Goal: Navigation & Orientation: Find specific page/section

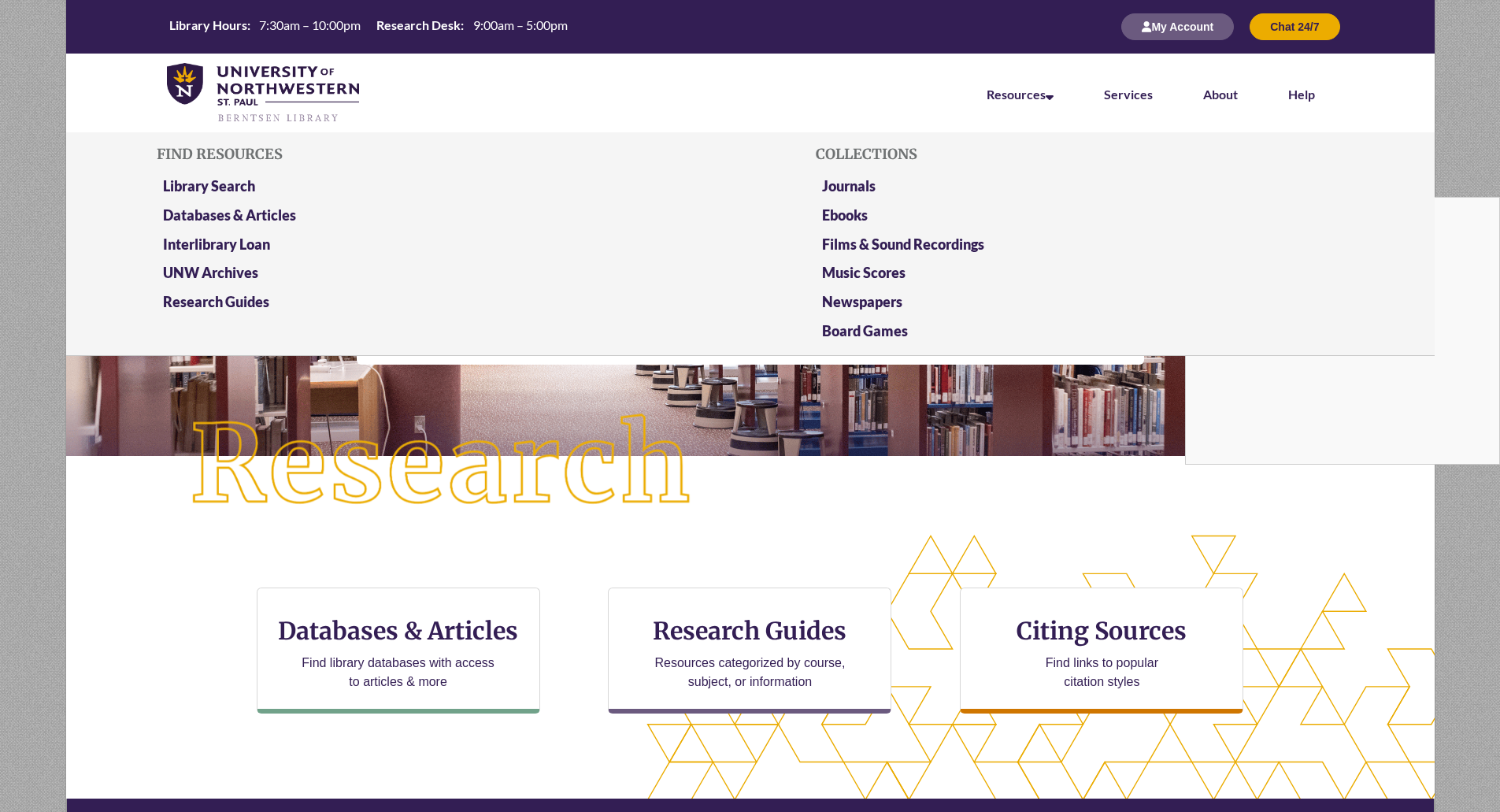
click at [255, 227] on li "Databases & Articles" at bounding box center [420, 218] width 528 height 29
click at [260, 211] on link "Databases & Articles" at bounding box center [229, 216] width 133 height 20
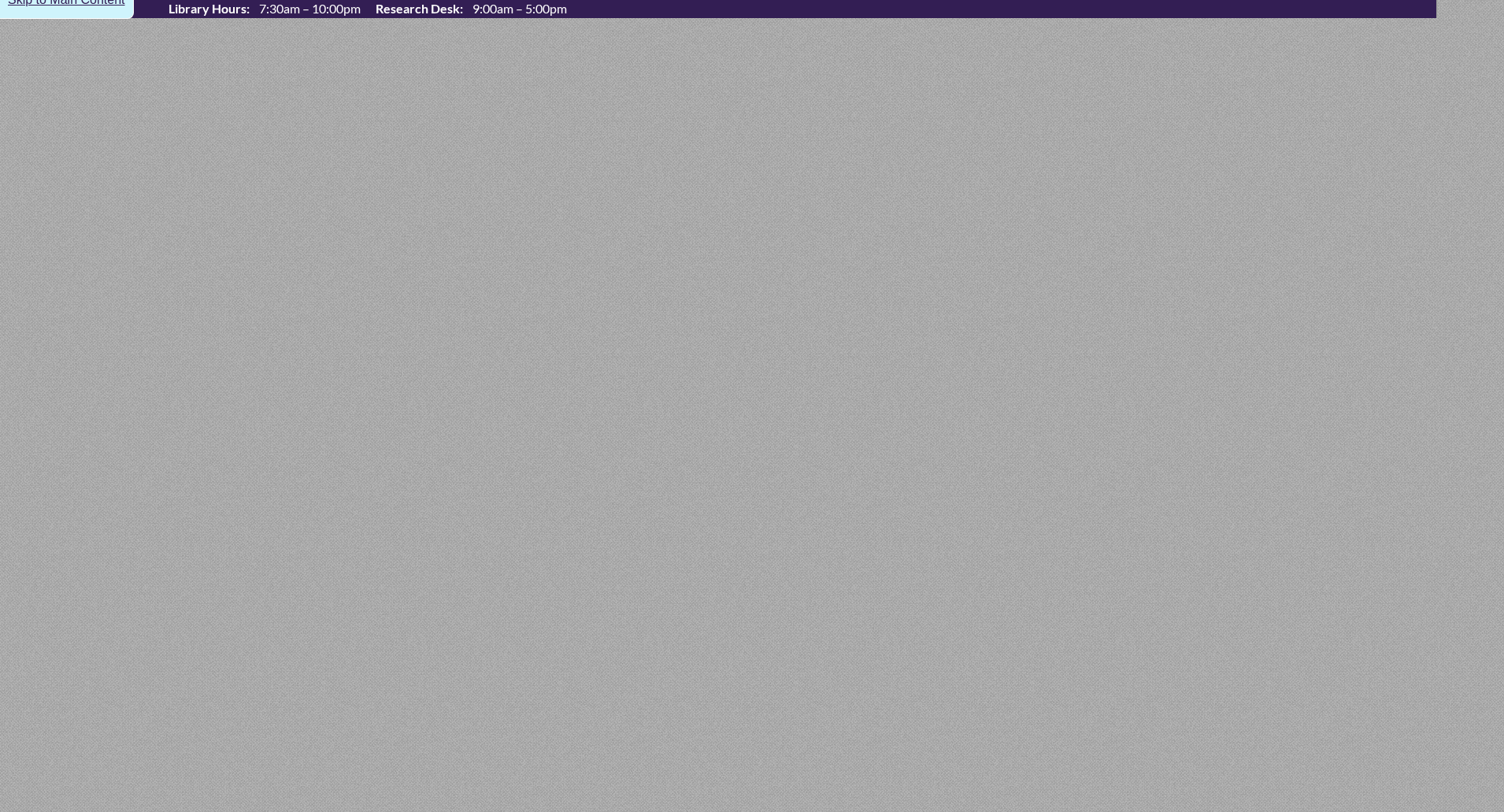
select select "Database Subject Filter"
select select "Database Types Filter"
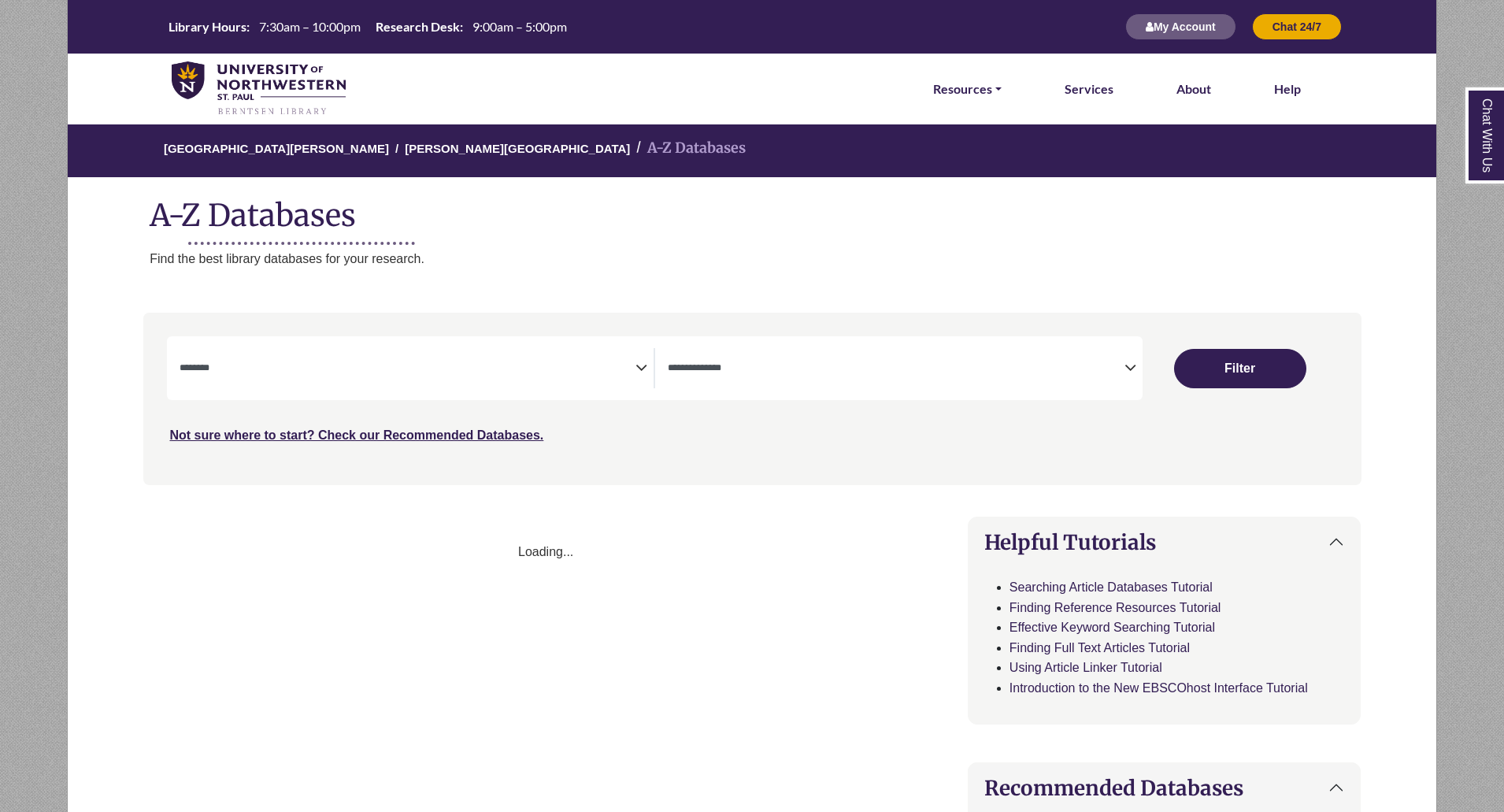
select select "Database Subject Filter"
select select "Database Types Filter"
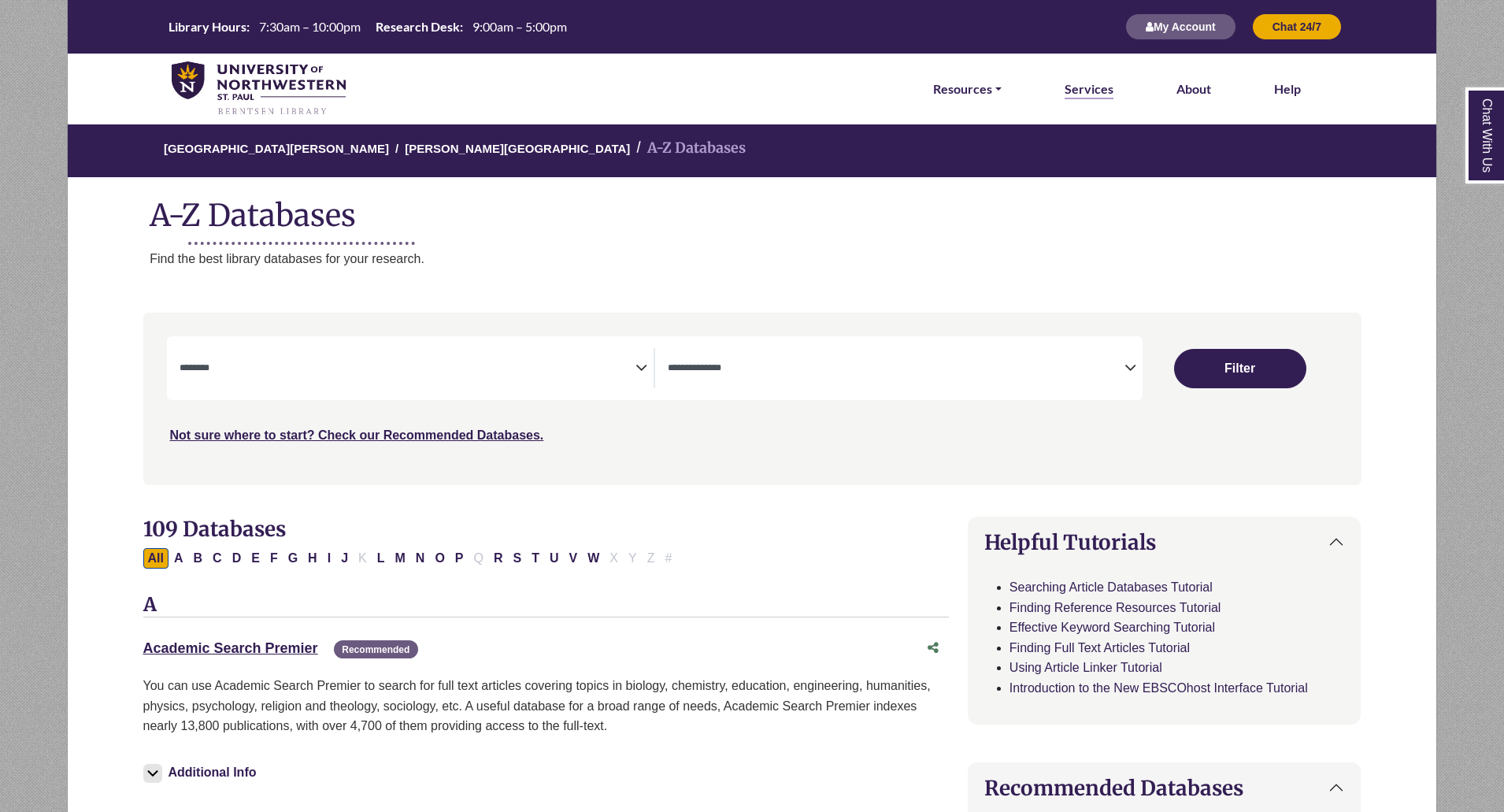
click at [1080, 85] on link "Services" at bounding box center [1089, 89] width 49 height 21
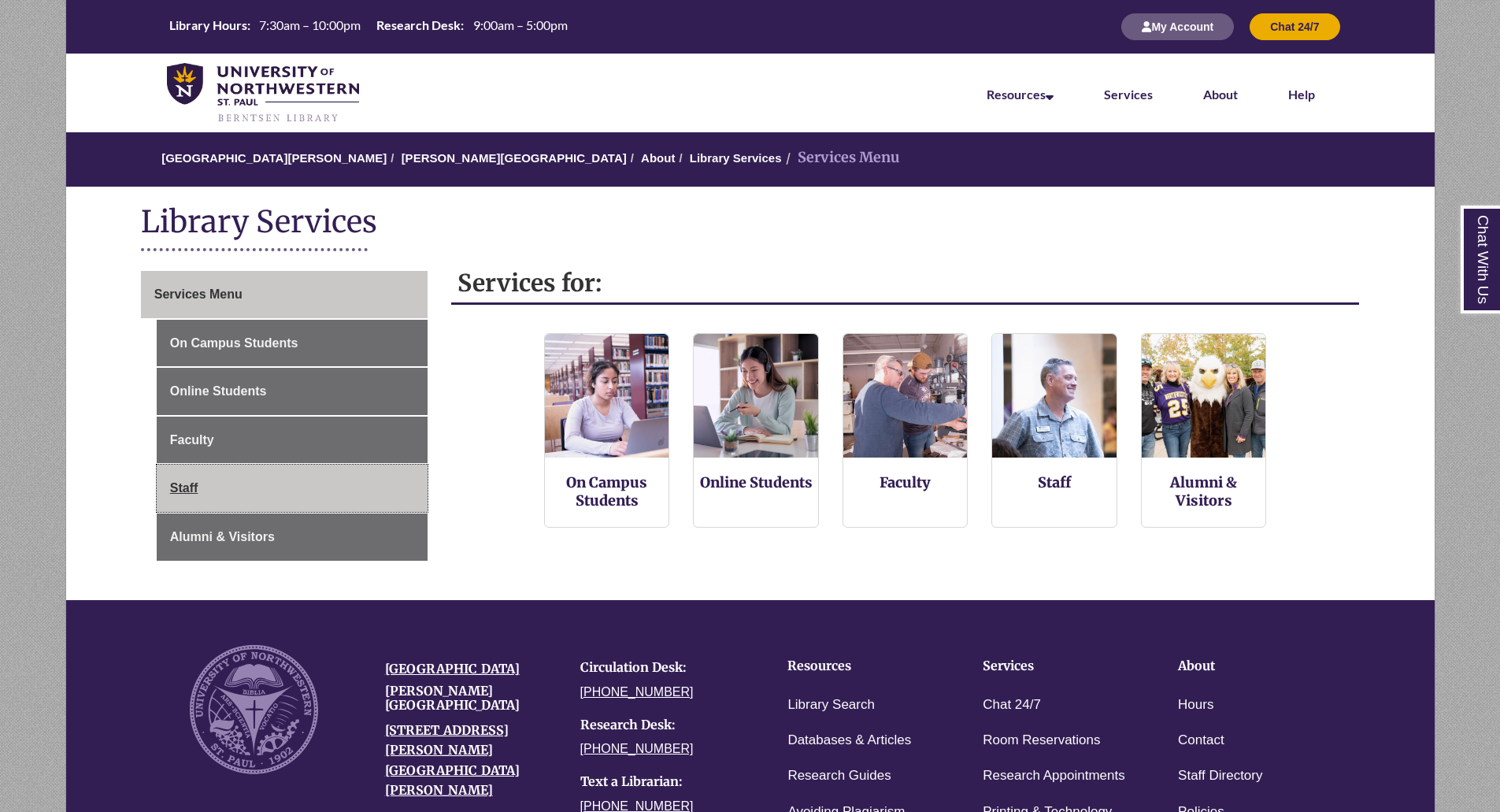
click at [308, 473] on link "Staff" at bounding box center [291, 488] width 271 height 47
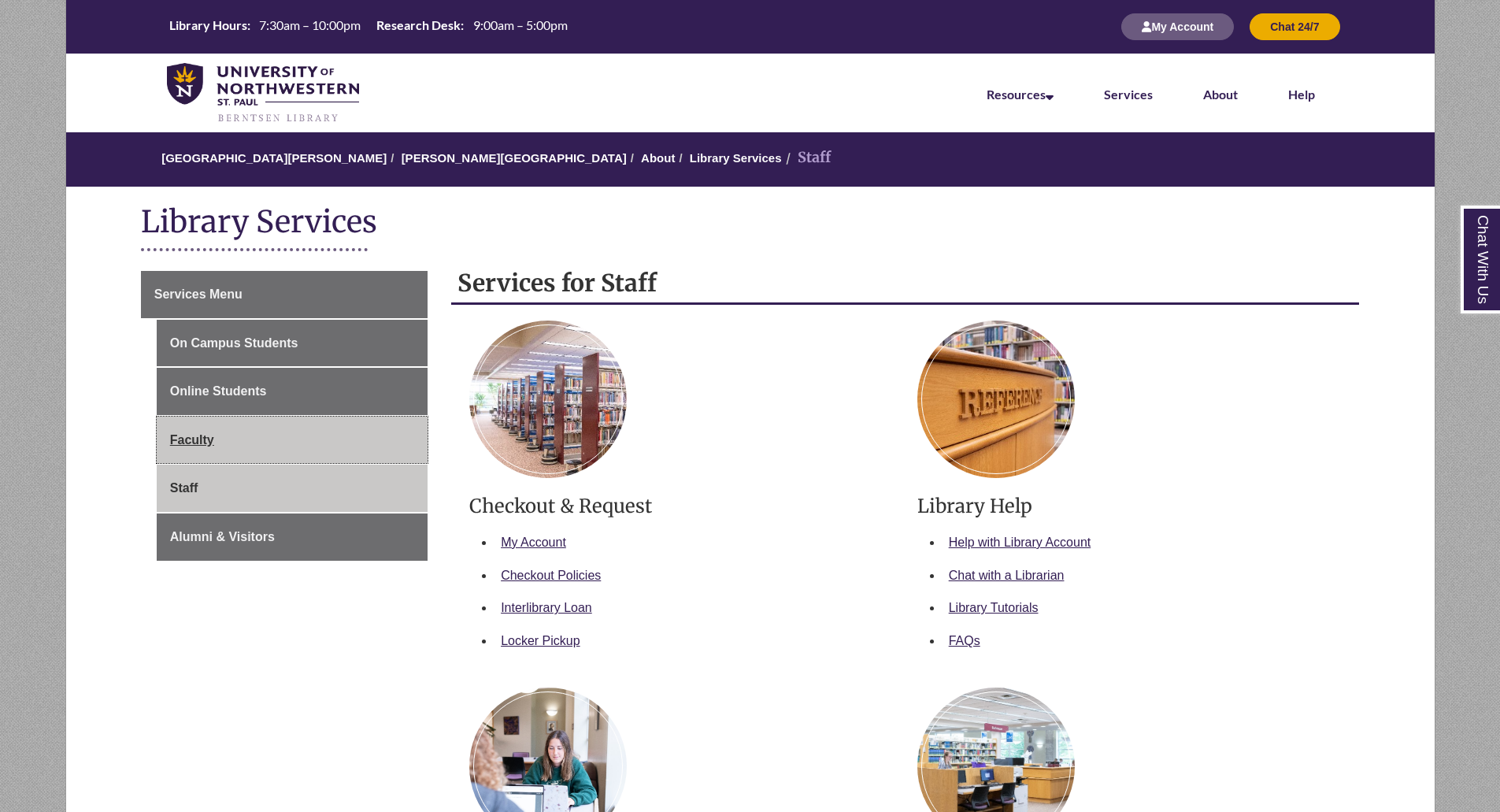
click at [305, 429] on link "Faculty" at bounding box center [291, 440] width 271 height 47
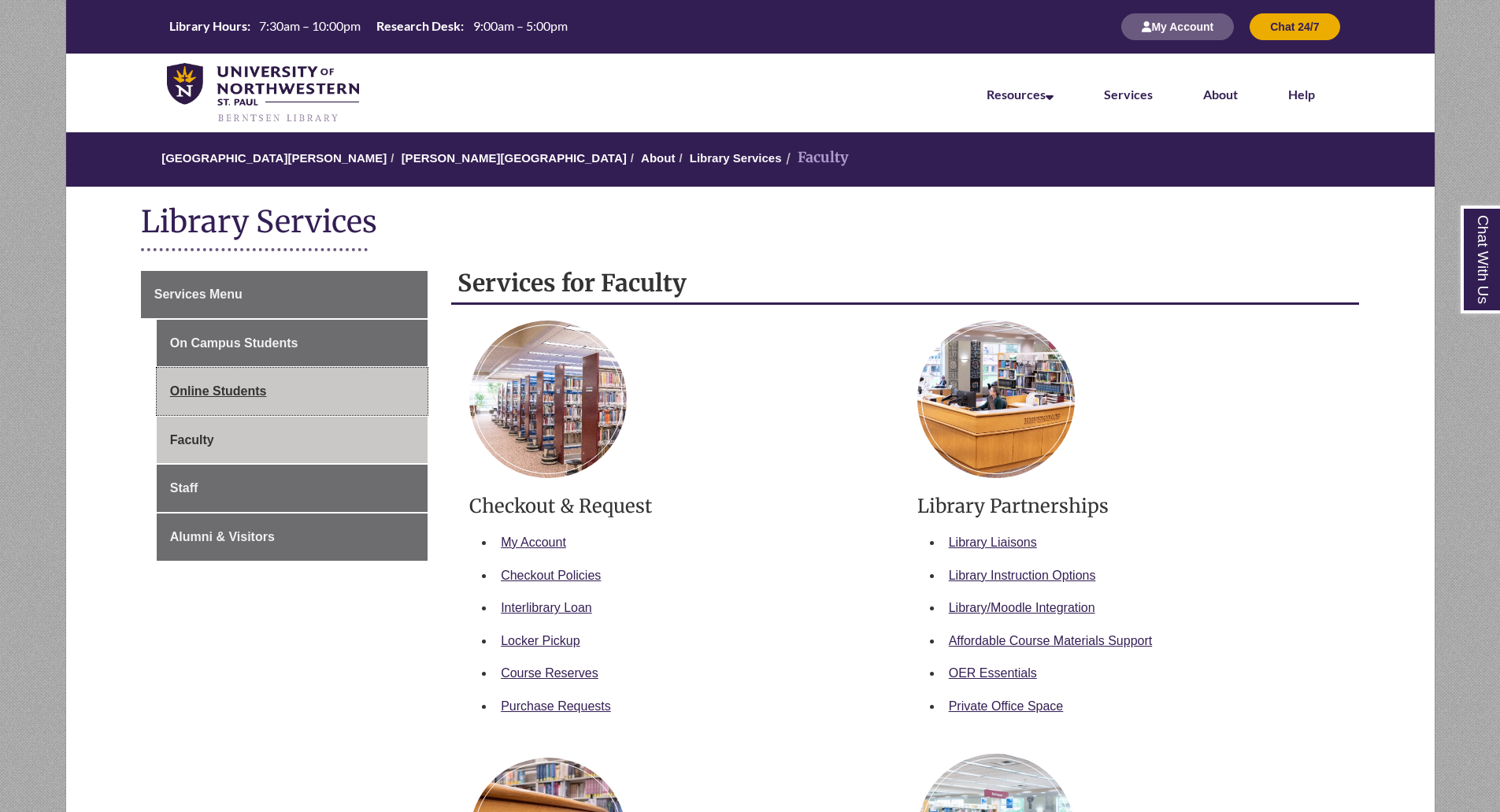
click at [309, 405] on link "Online Students" at bounding box center [291, 391] width 271 height 47
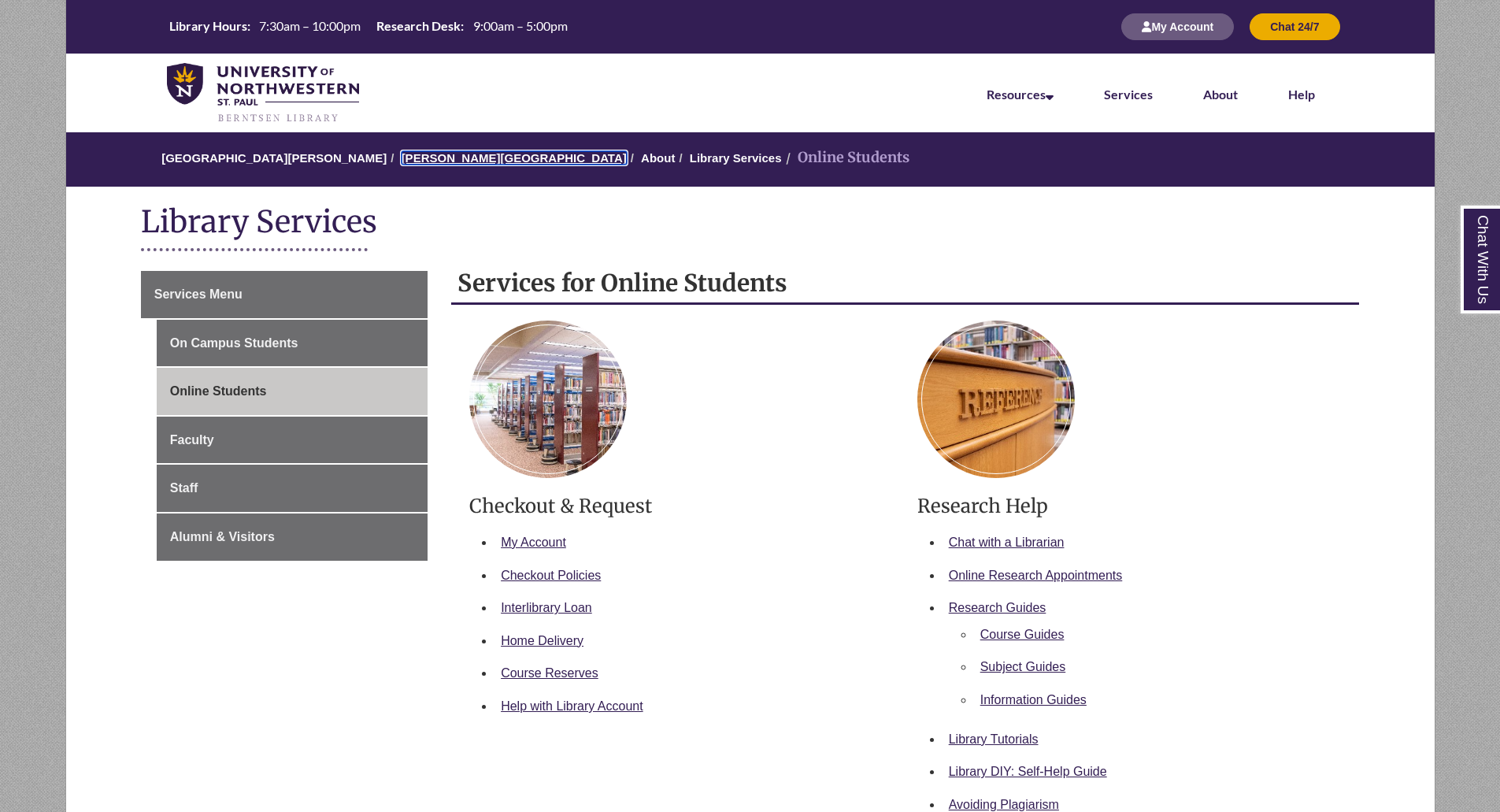
click at [448, 162] on link "[PERSON_NAME][GEOGRAPHIC_DATA]" at bounding box center [514, 158] width 225 height 14
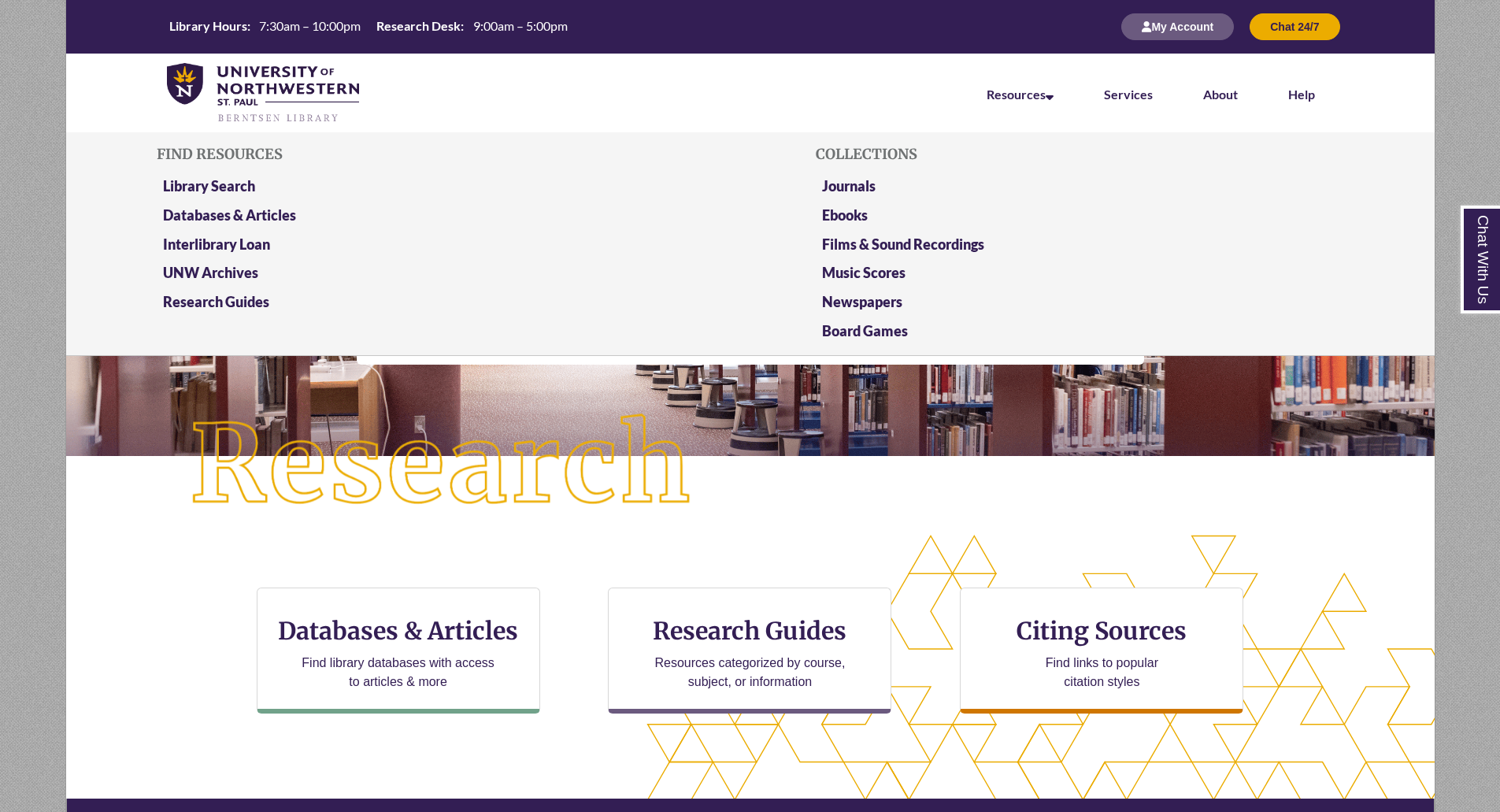
click at [1044, 105] on li "Resources Find Resources Library Search Databases & Articles Interlibrary Loan …" at bounding box center [1020, 92] width 118 height 79
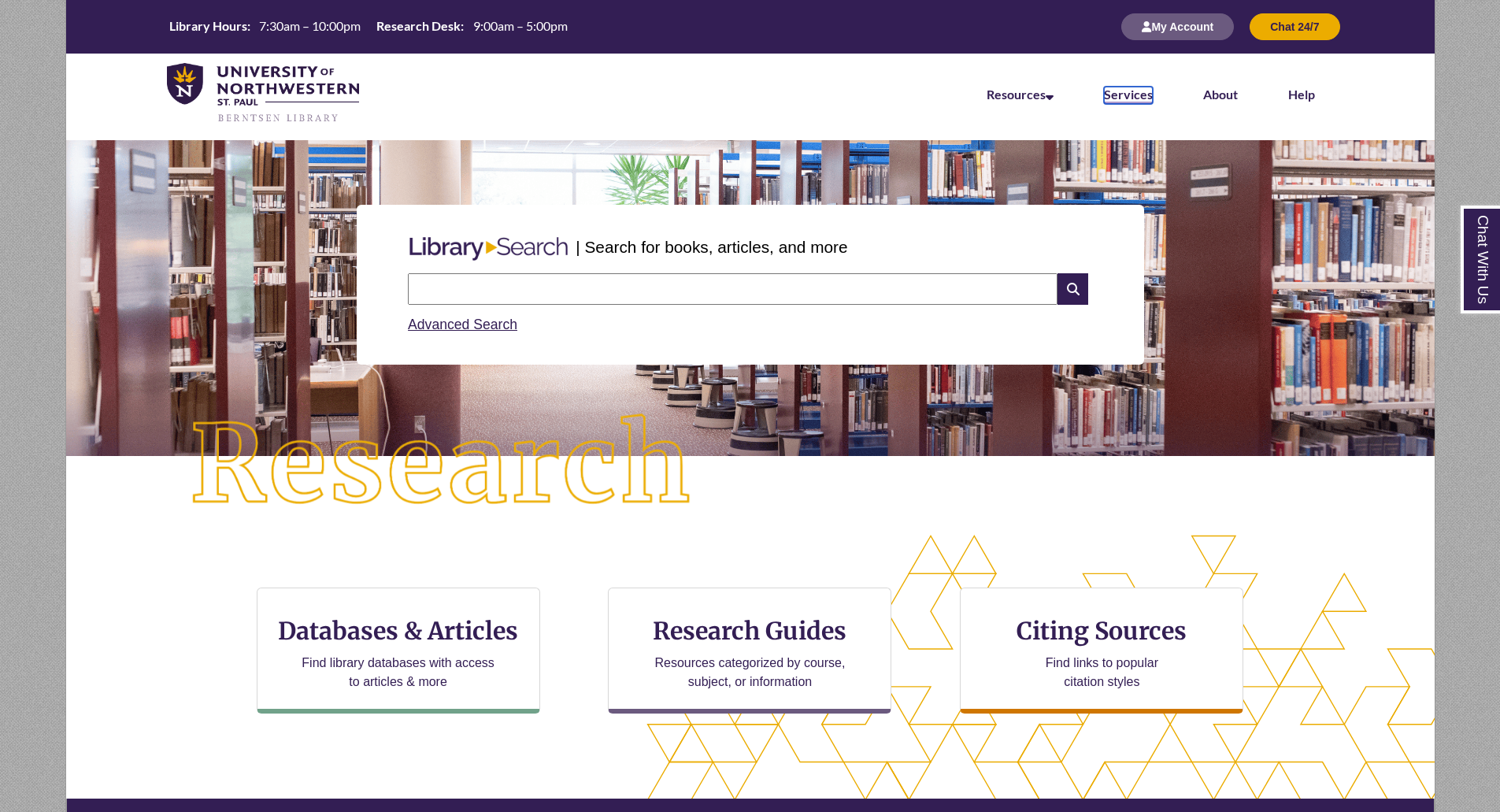
click at [1141, 100] on link "Services" at bounding box center [1128, 95] width 49 height 17
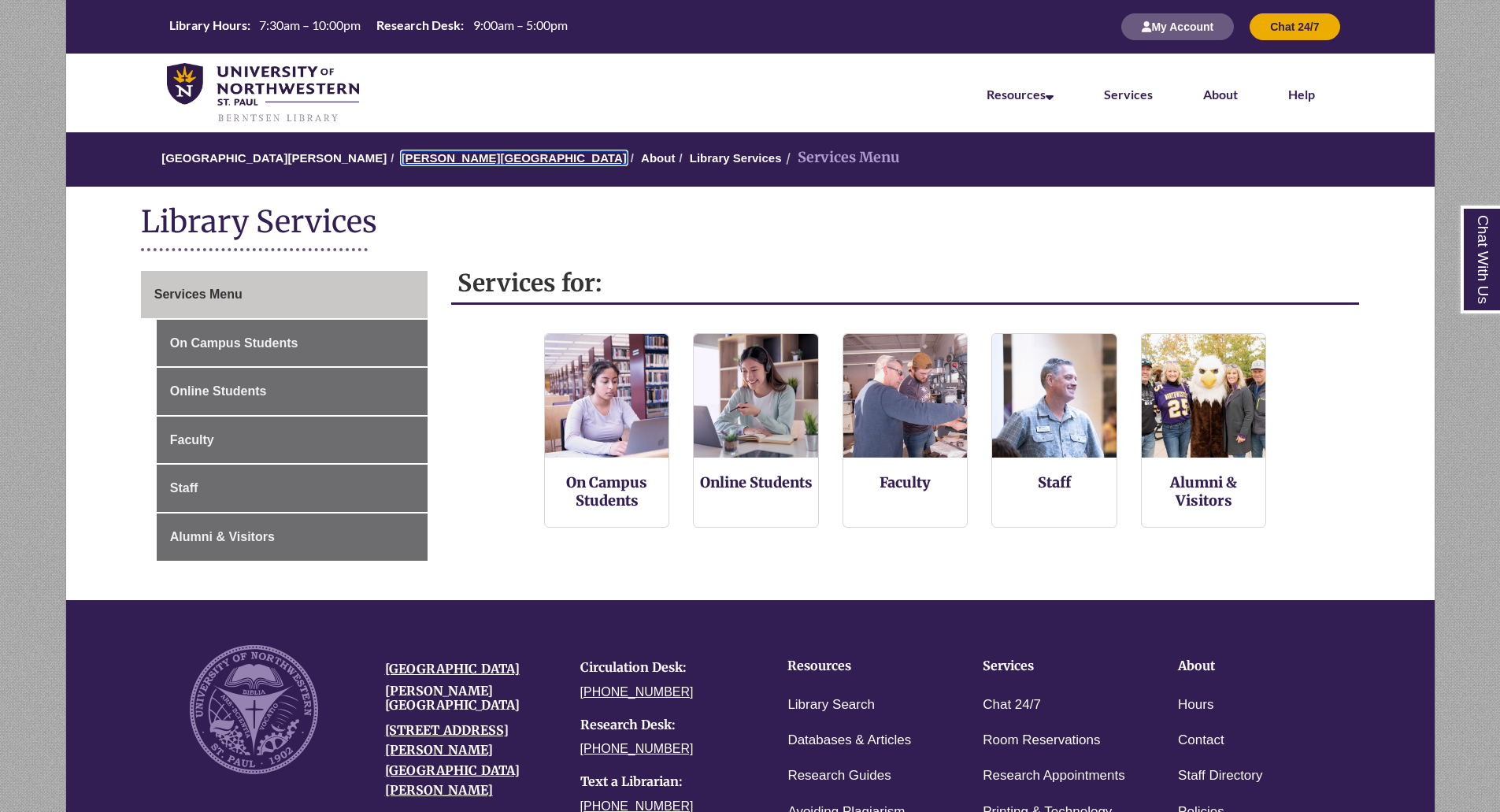
click at [451, 155] on link "[PERSON_NAME][GEOGRAPHIC_DATA]" at bounding box center [514, 158] width 225 height 14
